Goal: Transaction & Acquisition: Purchase product/service

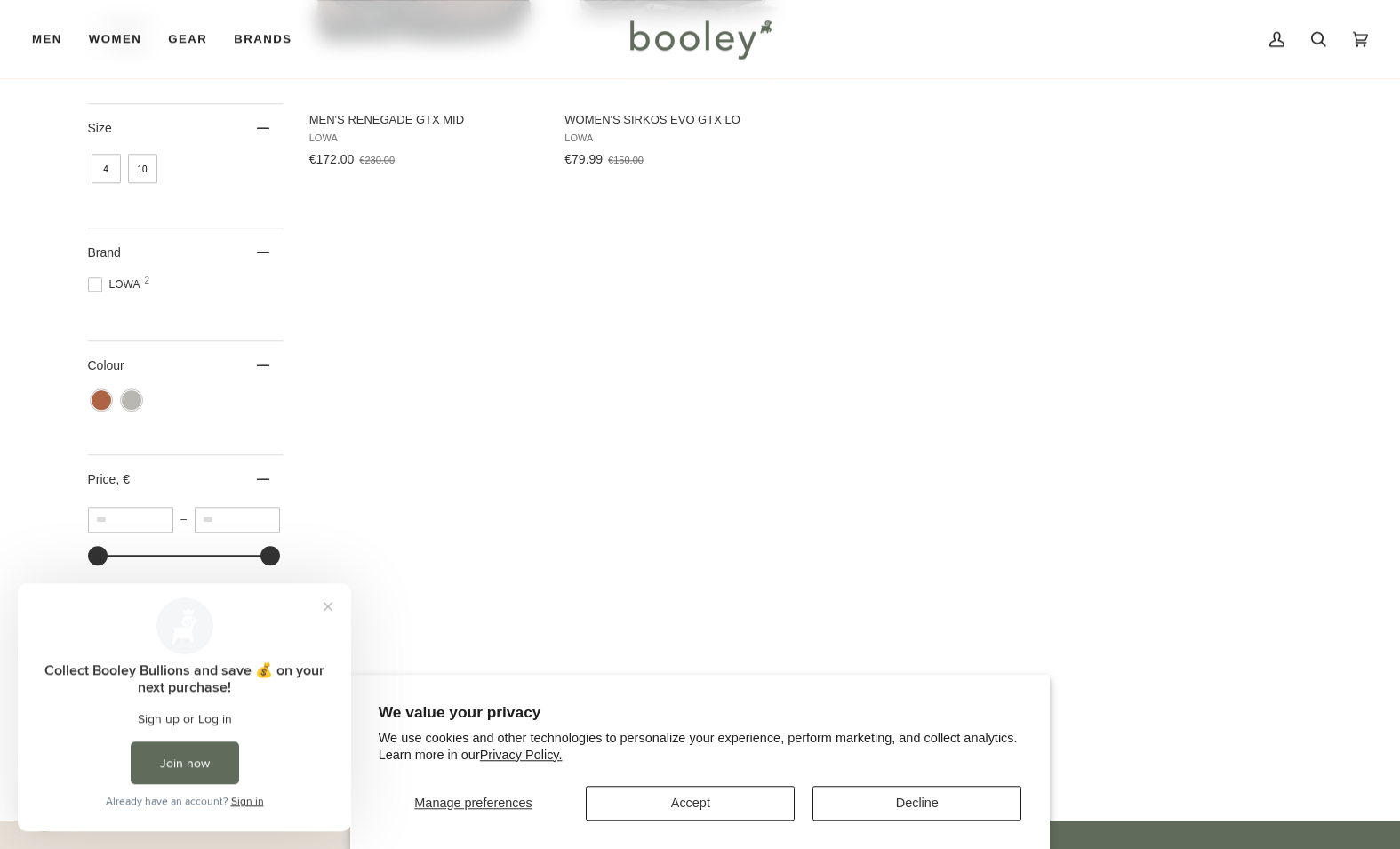
scroll to position [545, 0]
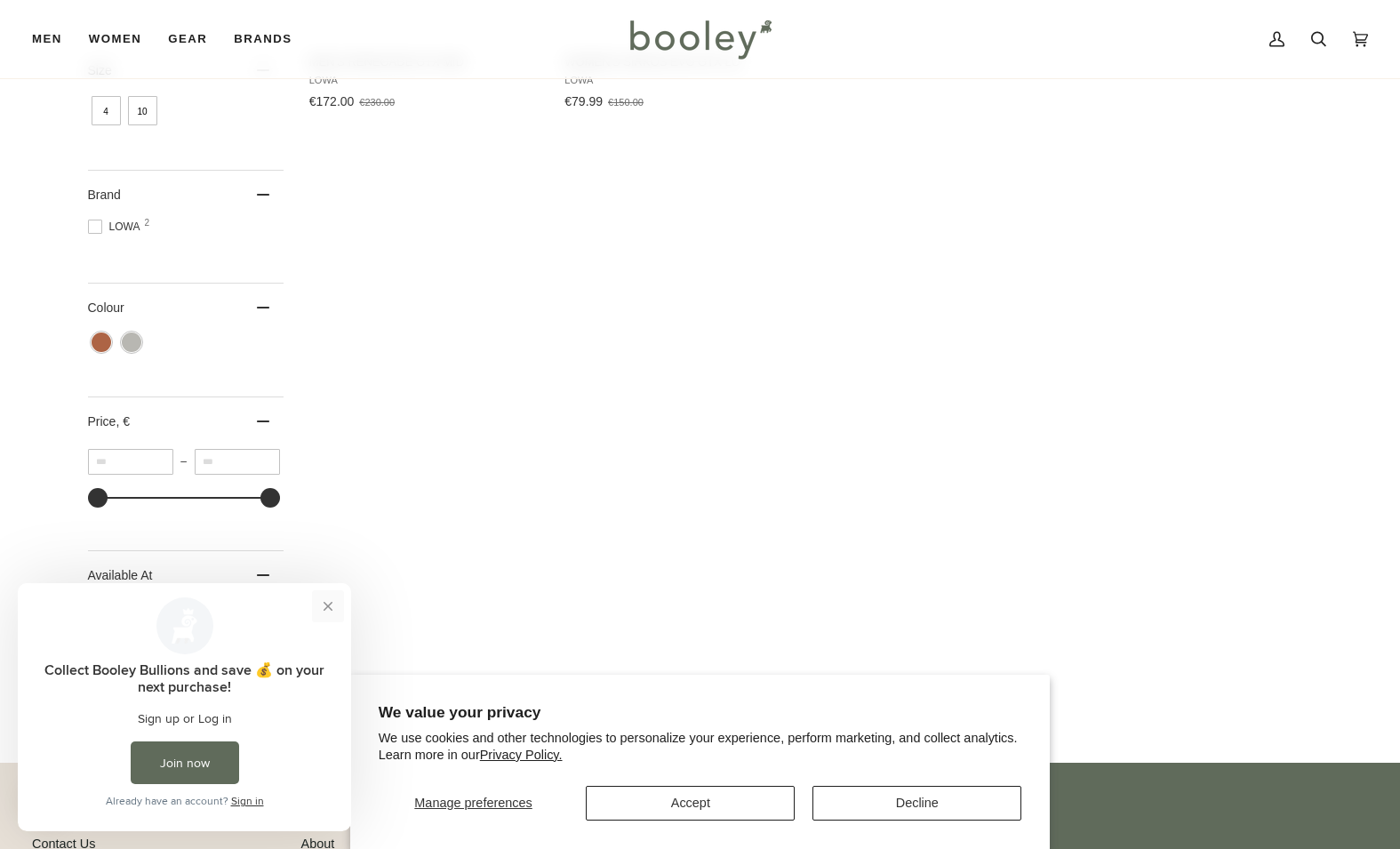
click at [332, 611] on button "Close prompt" at bounding box center [328, 607] width 32 height 32
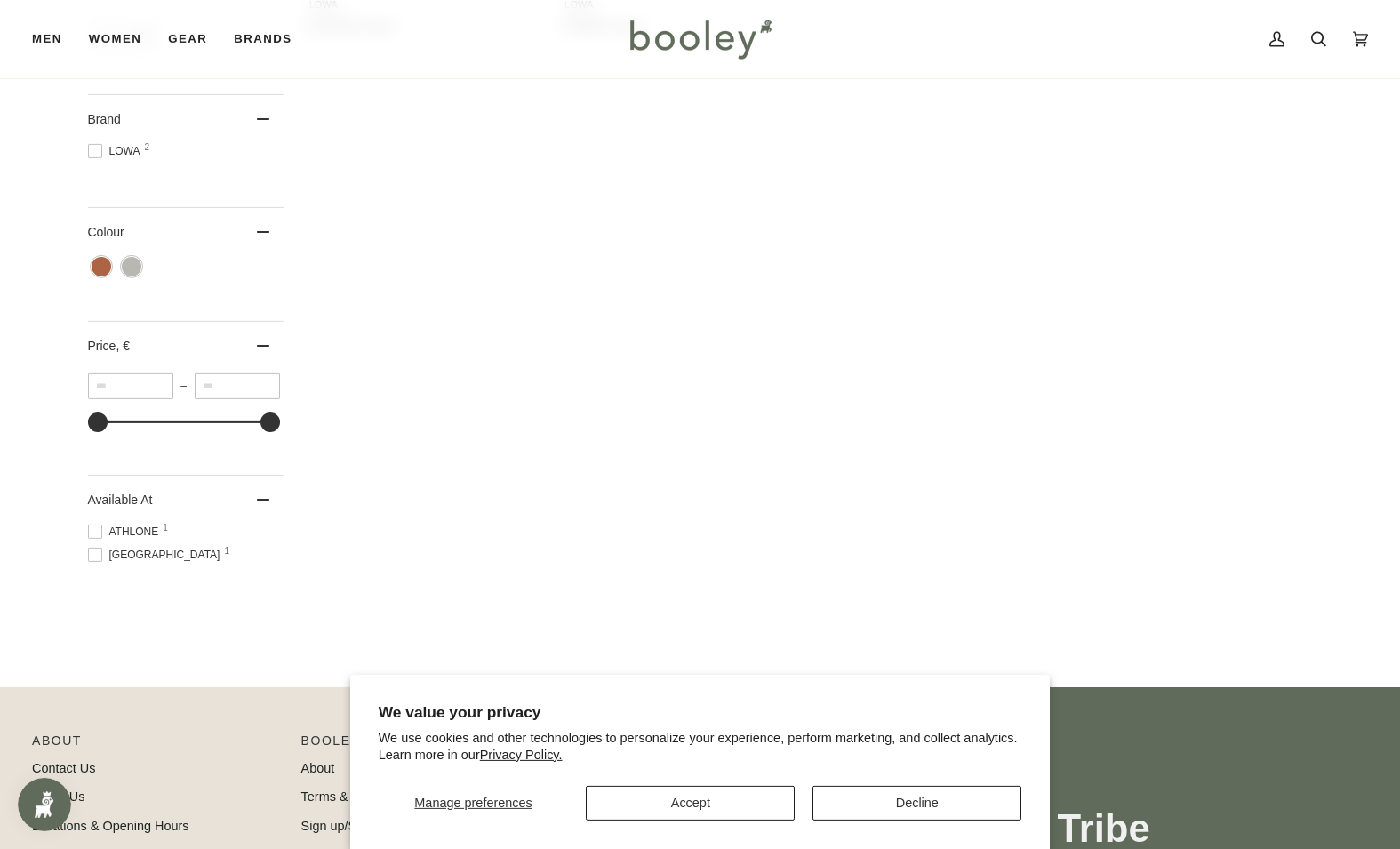
scroll to position [726, 0]
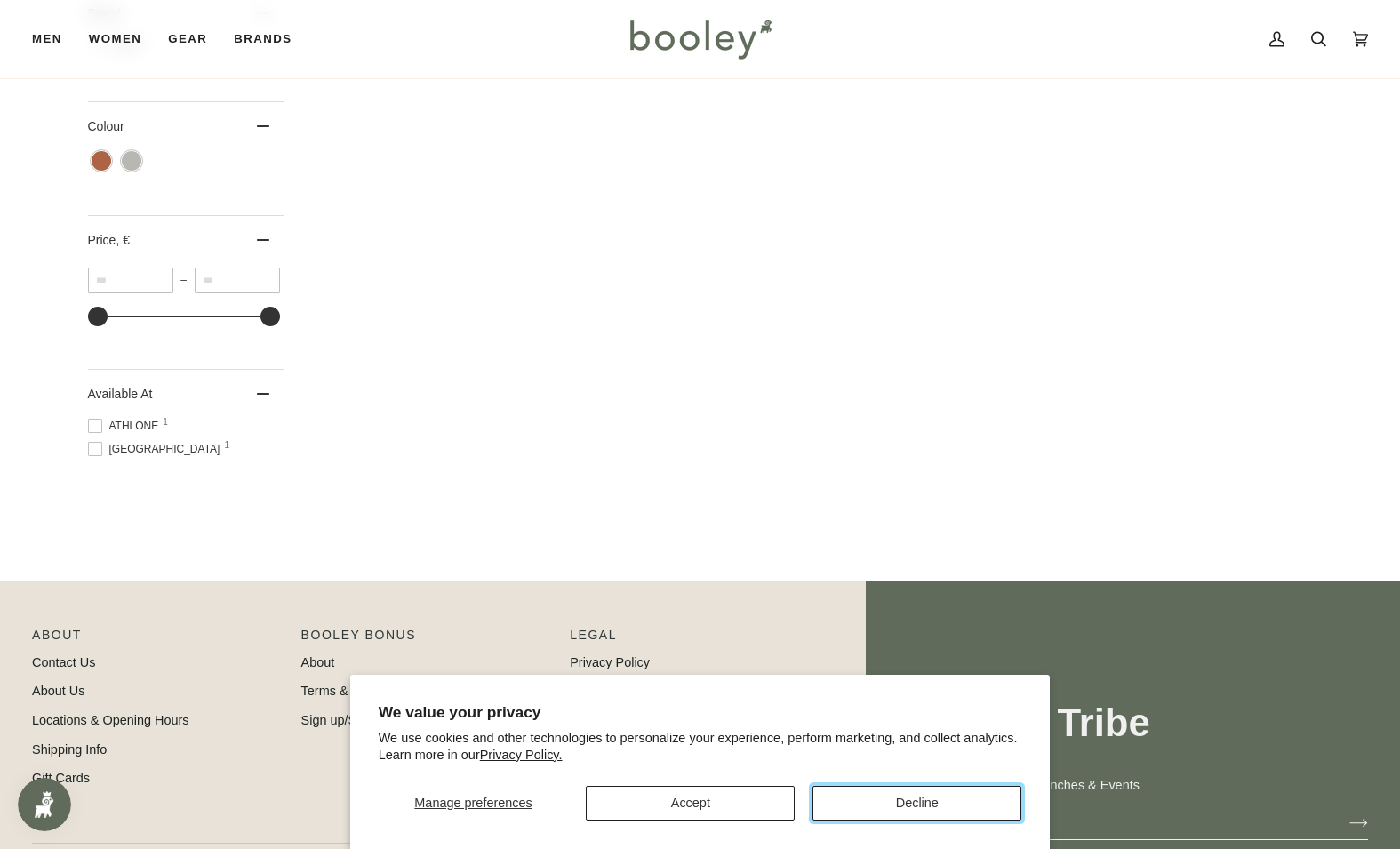
click at [885, 812] on button "Decline" at bounding box center [918, 803] width 209 height 35
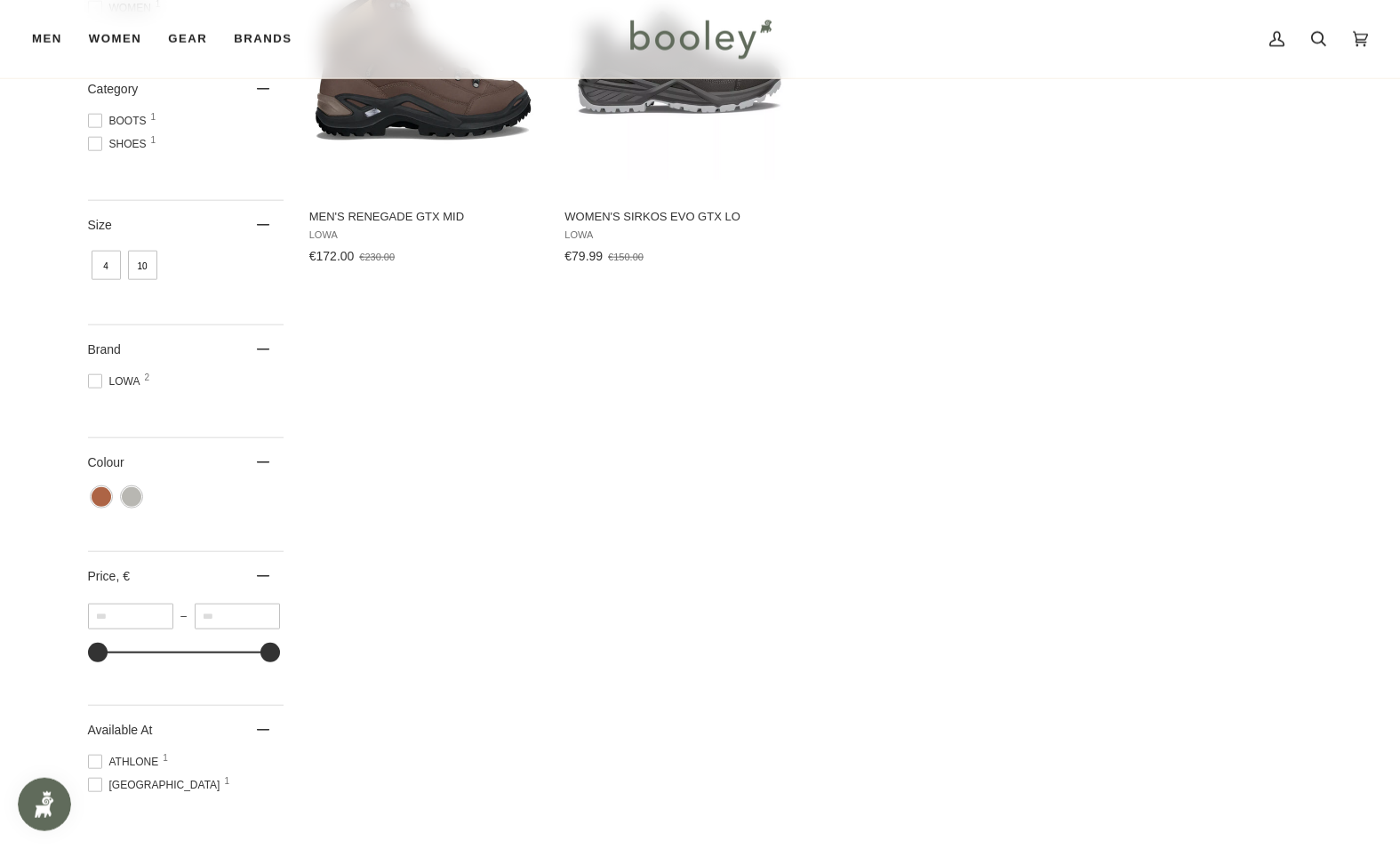
scroll to position [363, 0]
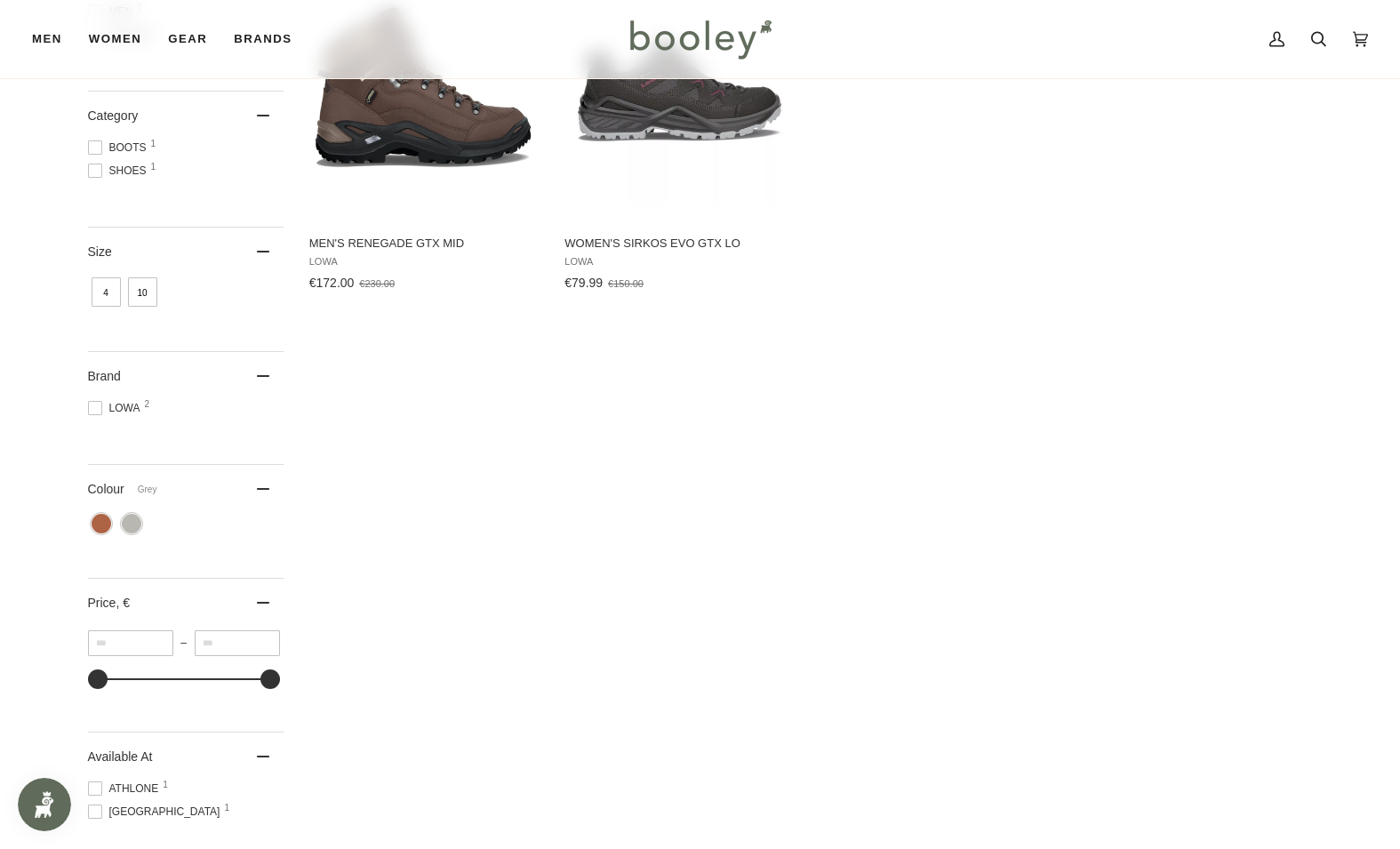
click at [130, 530] on span "Colour: Grey" at bounding box center [131, 523] width 20 height 20
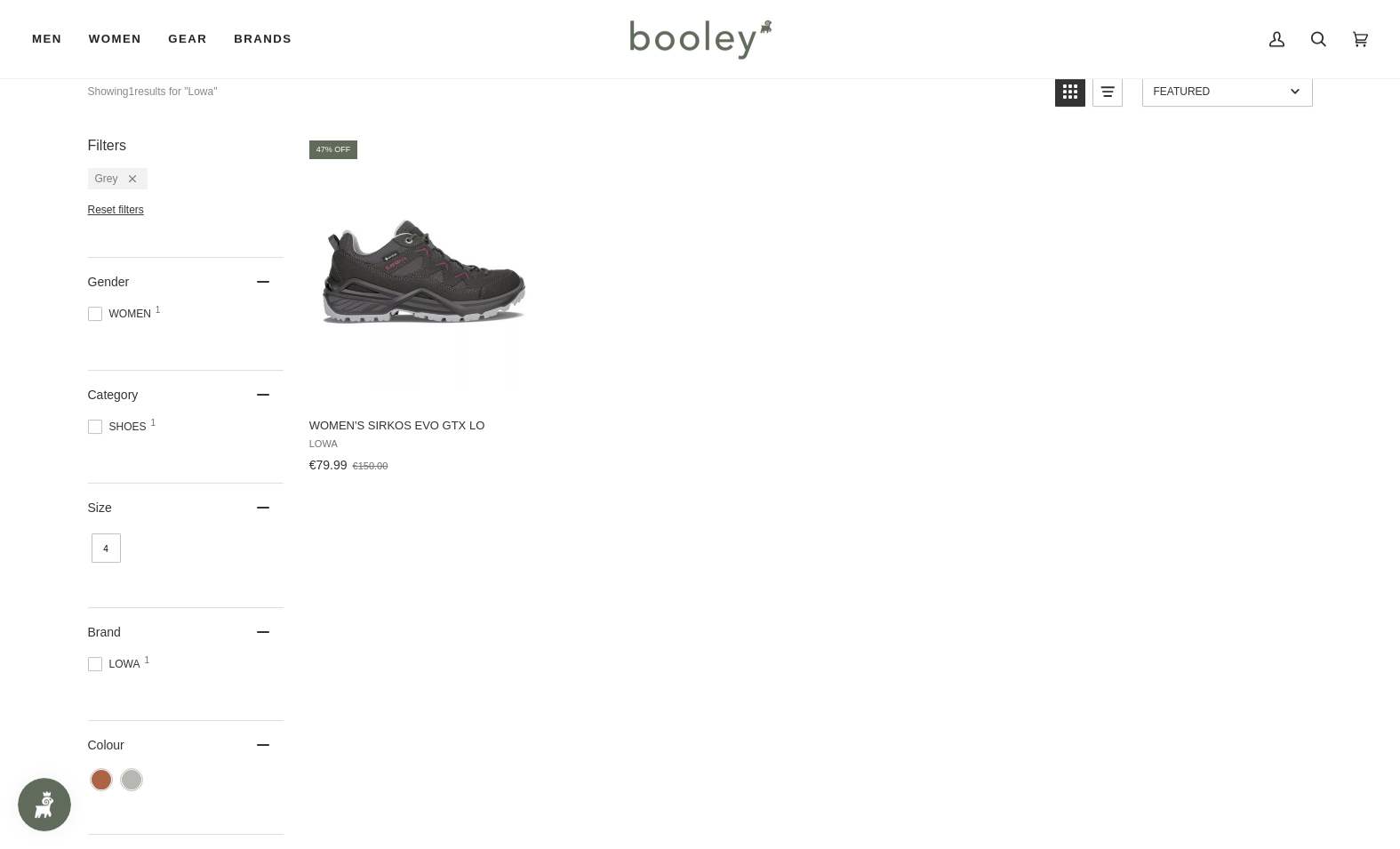
scroll to position [269, 0]
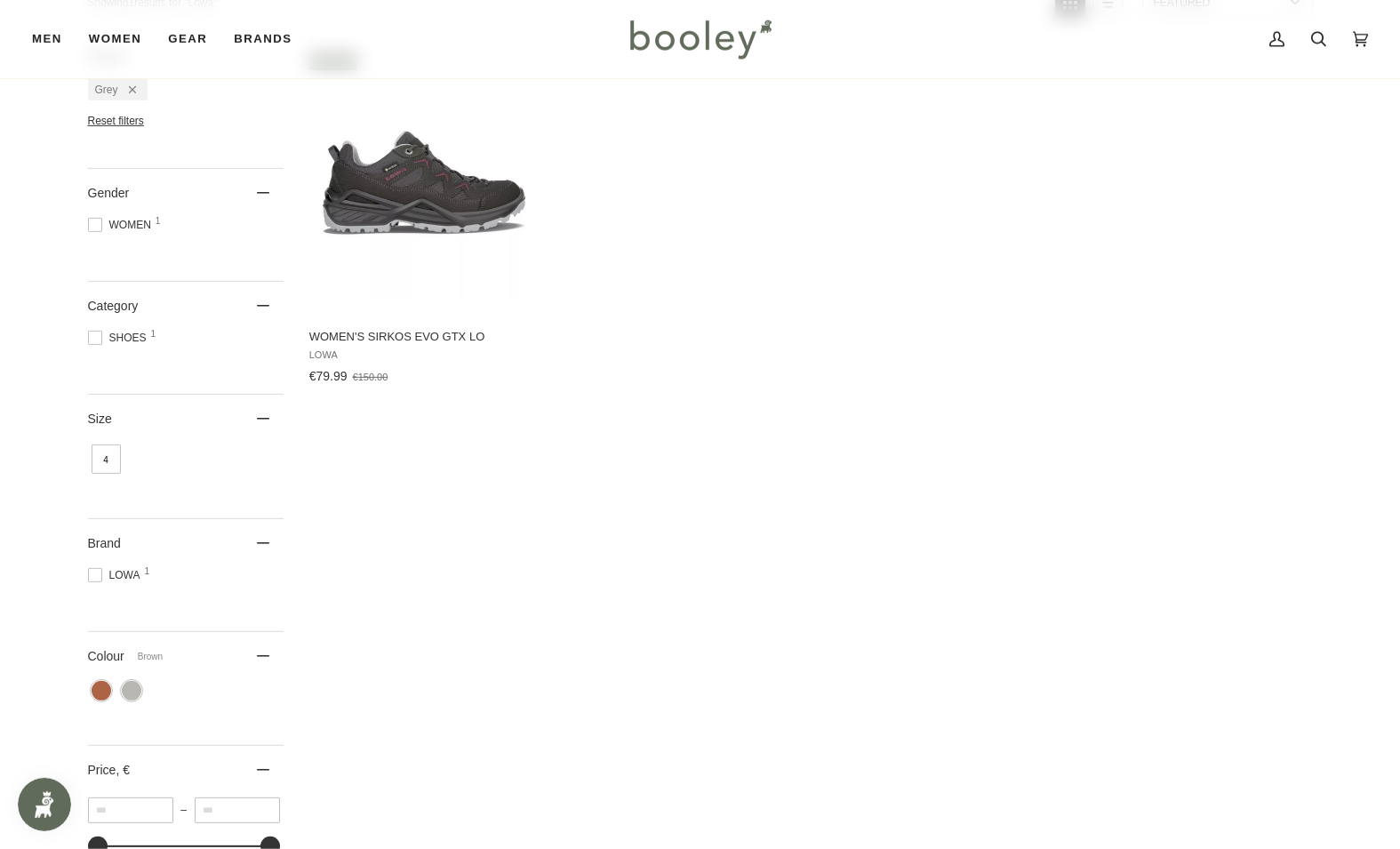
click at [101, 689] on span "Colour: Brown" at bounding box center [101, 691] width 20 height 20
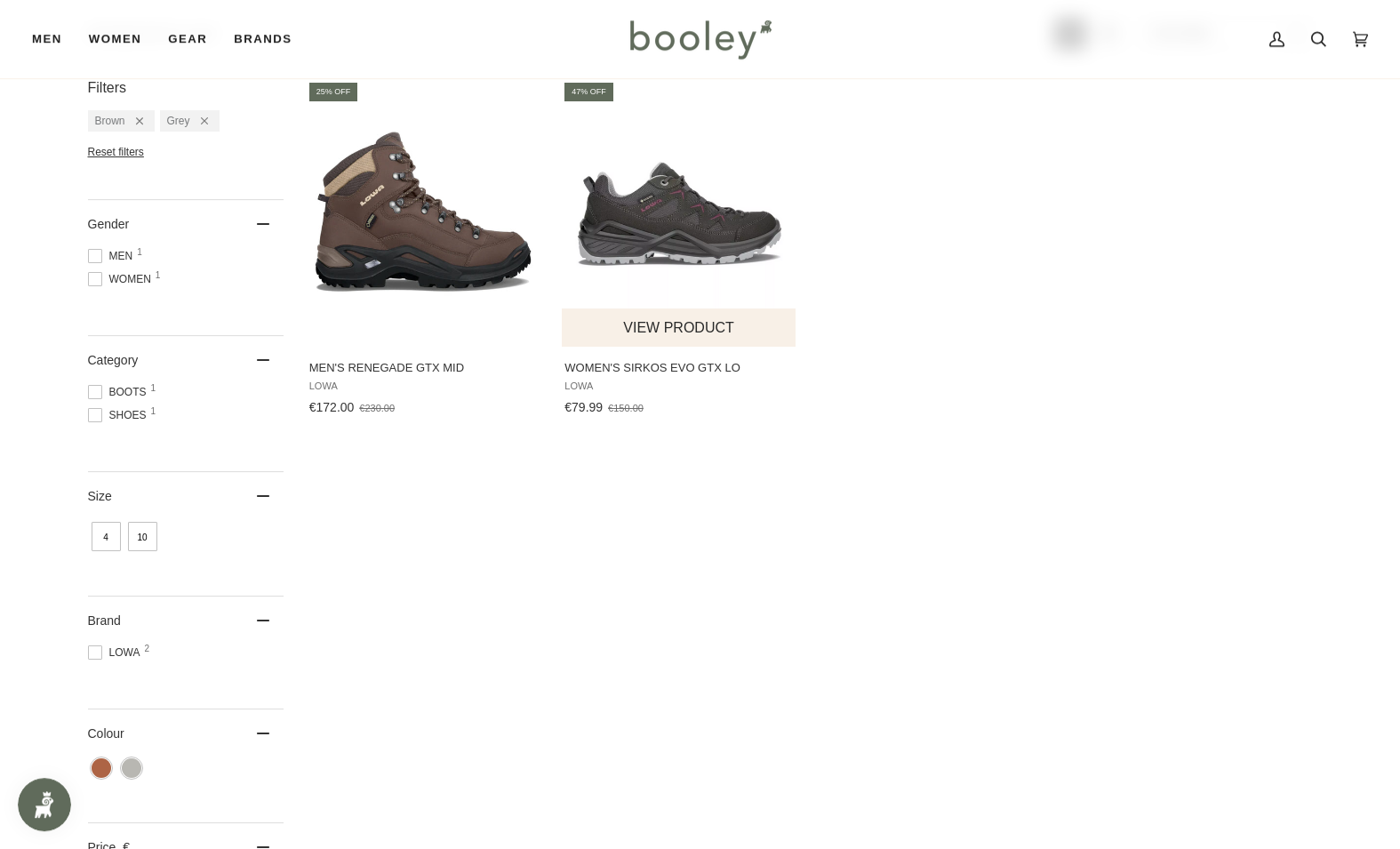
scroll to position [135, 0]
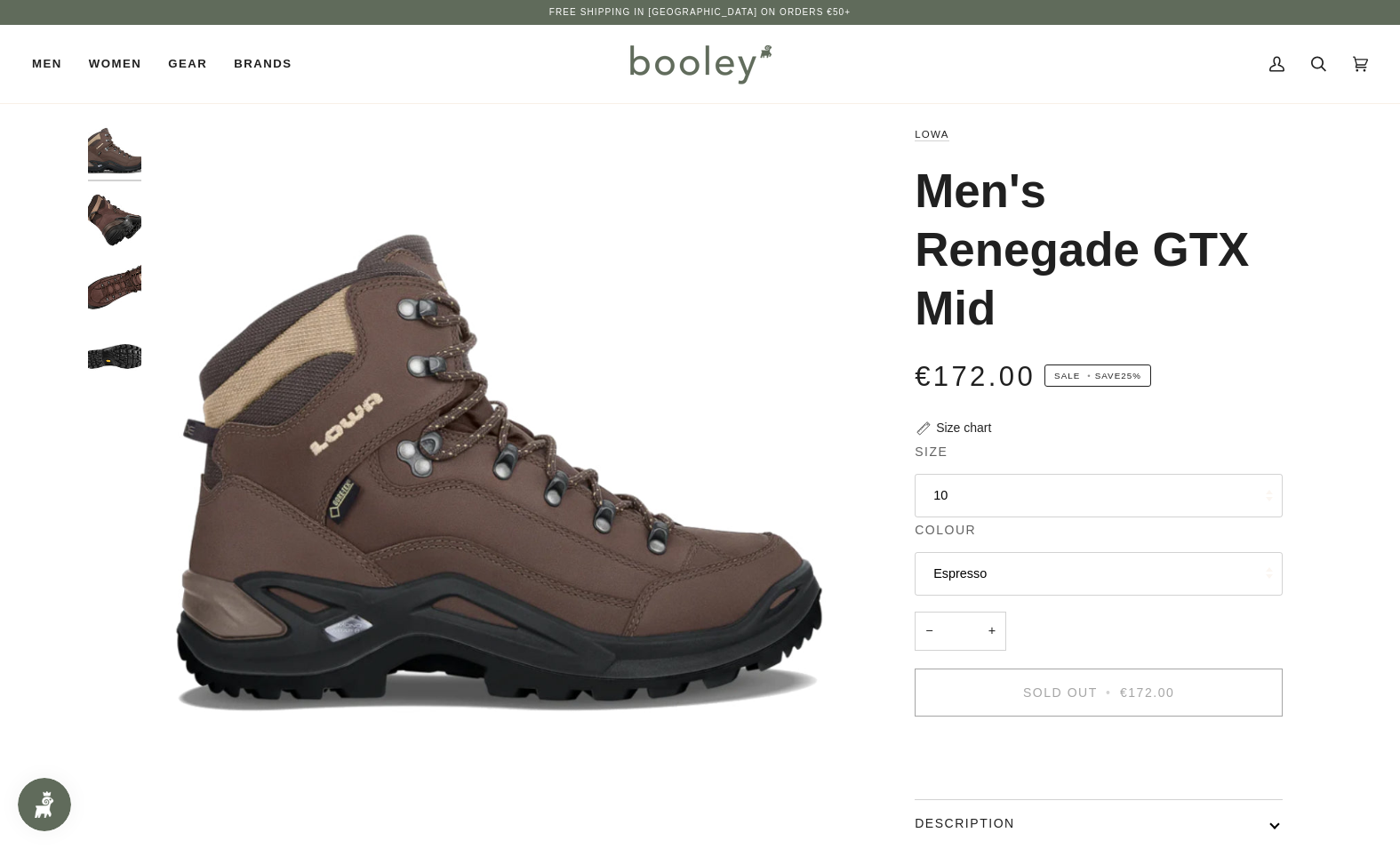
click at [115, 222] on img "Lowa Men's Renegade GTX Mid - Booley Galway" at bounding box center [114, 220] width 54 height 54
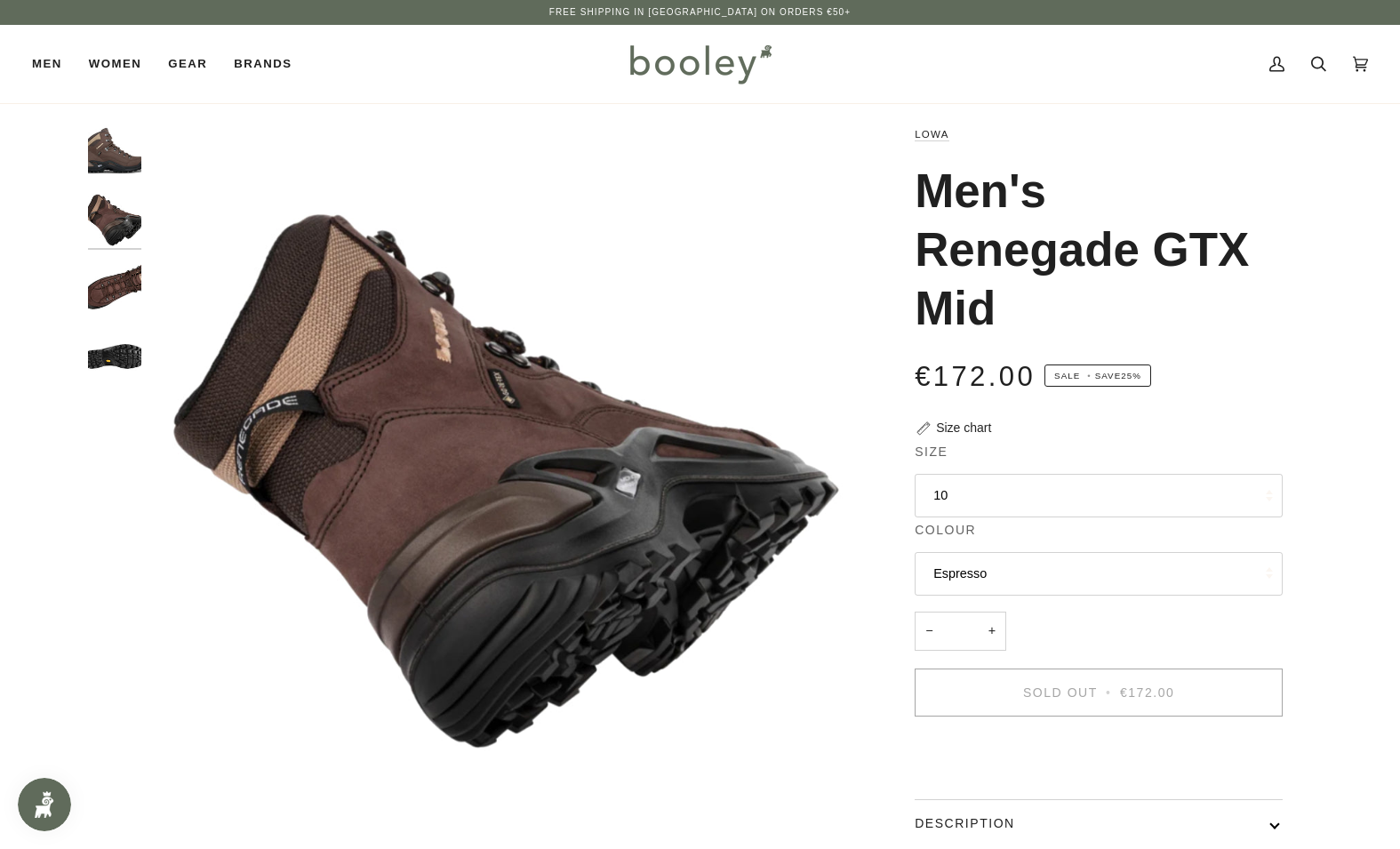
click at [110, 293] on img "Lowa Men's Renegade GTX Mid - Booley Galway" at bounding box center [114, 287] width 54 height 54
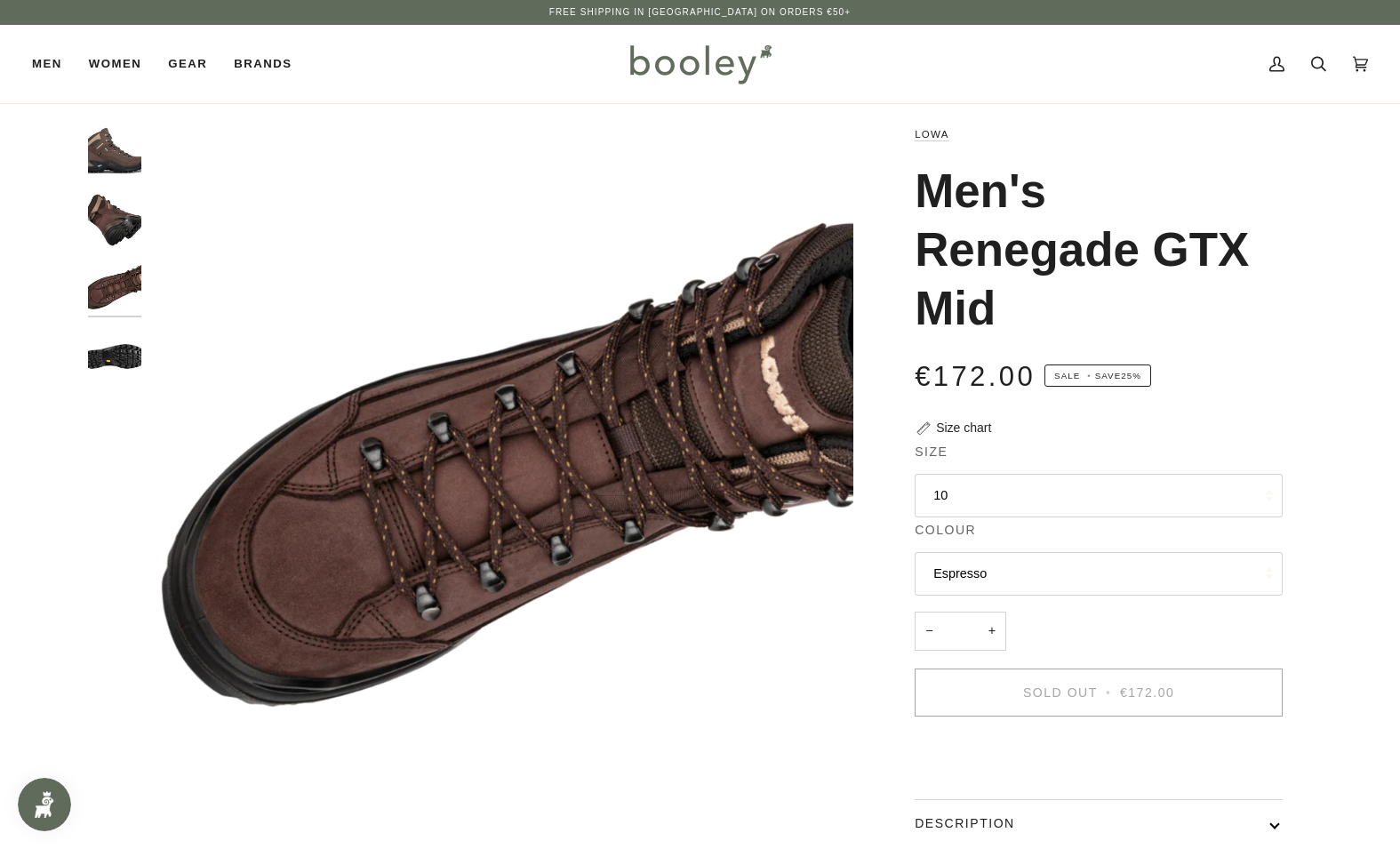
click at [104, 352] on img "Lowa Men's Renegade GTX Mid - Booley Galway" at bounding box center [114, 355] width 54 height 54
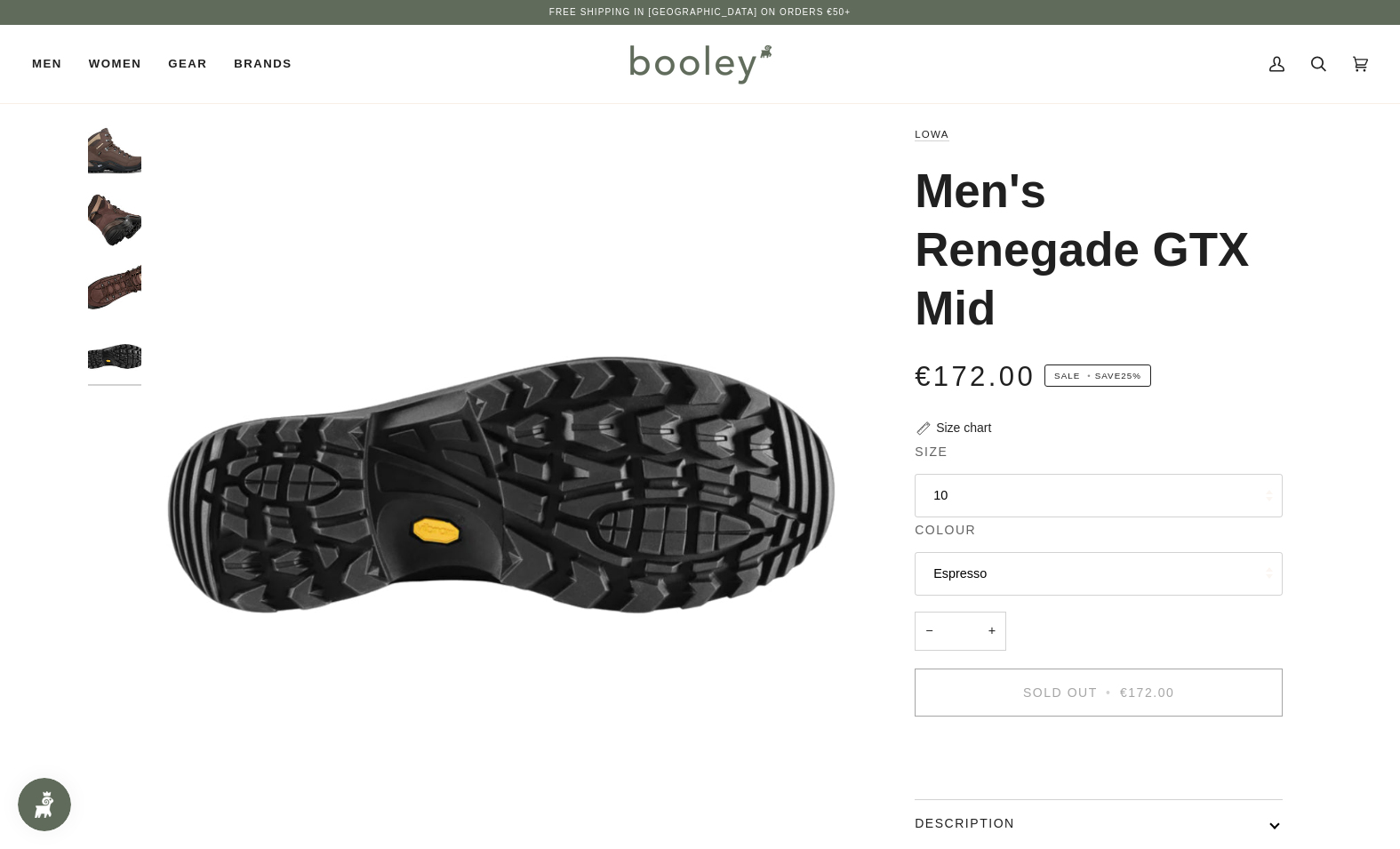
click at [105, 282] on img "Lowa Men's Renegade GTX Mid - Booley Galway" at bounding box center [114, 287] width 54 height 54
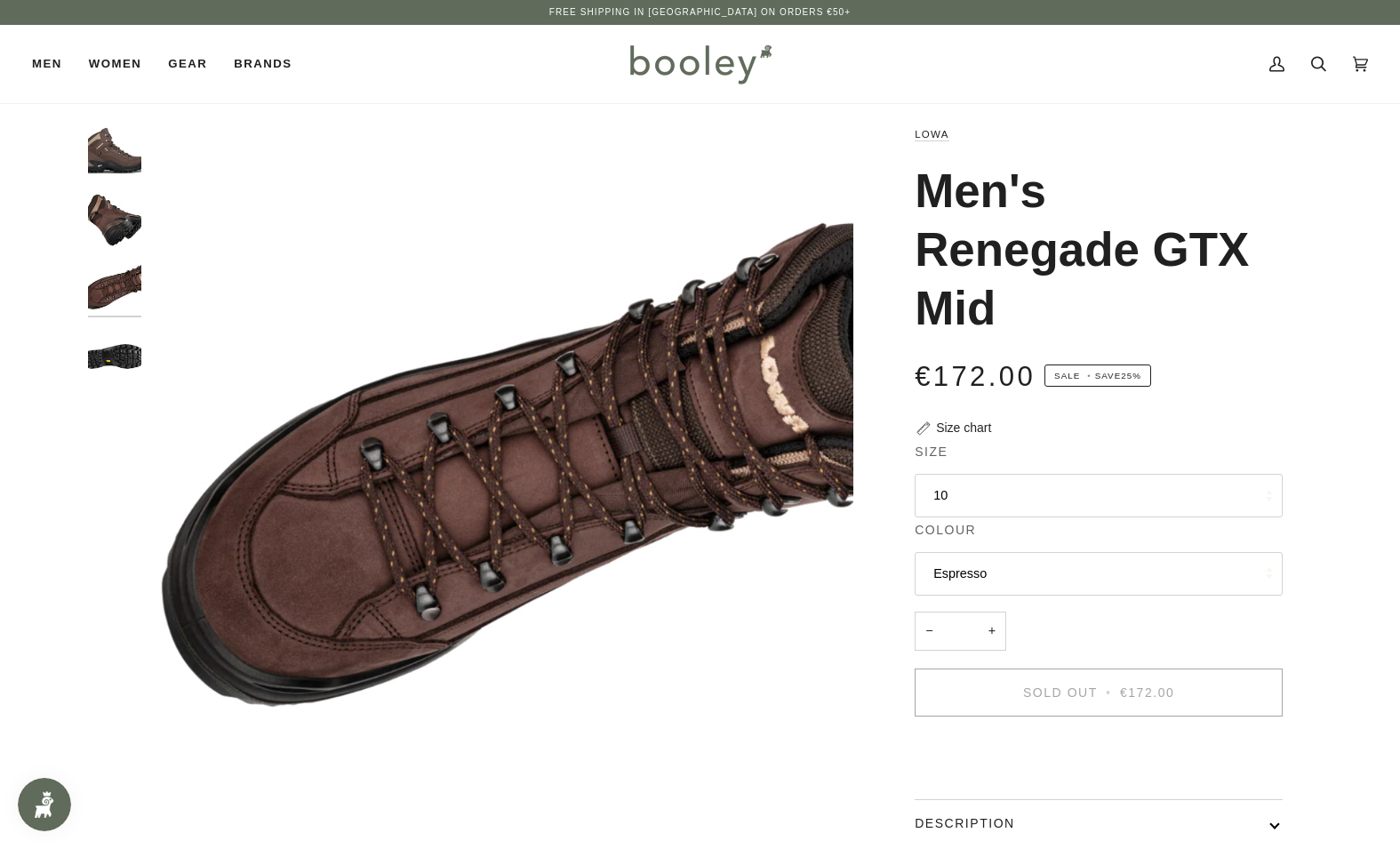
click at [103, 149] on img "Lowa Men's Renegade GTX Mid Espresso - Booley Galway" at bounding box center [114, 151] width 54 height 54
